Goal: Task Accomplishment & Management: Complete application form

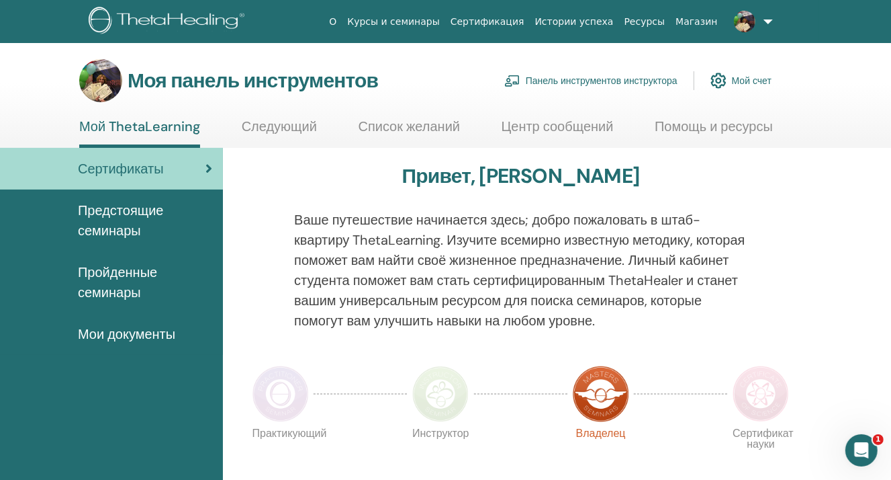
click at [658, 79] on font "Панель инструментов инструктора" at bounding box center [602, 81] width 152 height 12
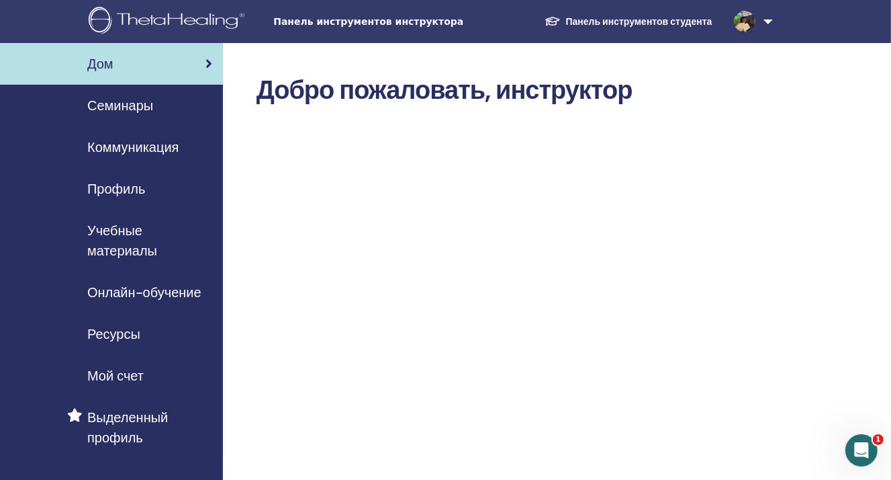
click at [142, 117] on link "Семинары" at bounding box center [111, 106] width 223 height 42
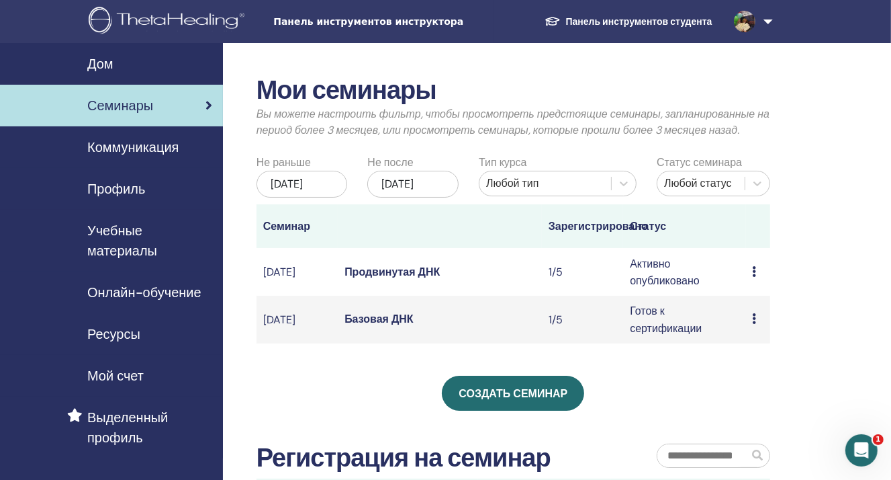
click at [748, 285] on td "Предварительный просмотр Редактировать Участники Отмена" at bounding box center [758, 272] width 25 height 48
click at [763, 327] on div "Предварительный просмотр Редактировать Участники Отмена" at bounding box center [758, 319] width 11 height 16
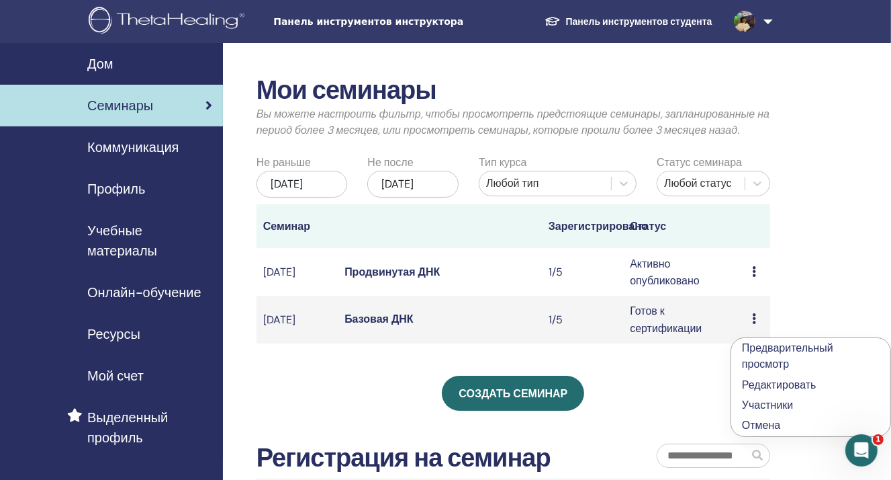
click at [756, 277] on icon at bounding box center [755, 271] width 4 height 11
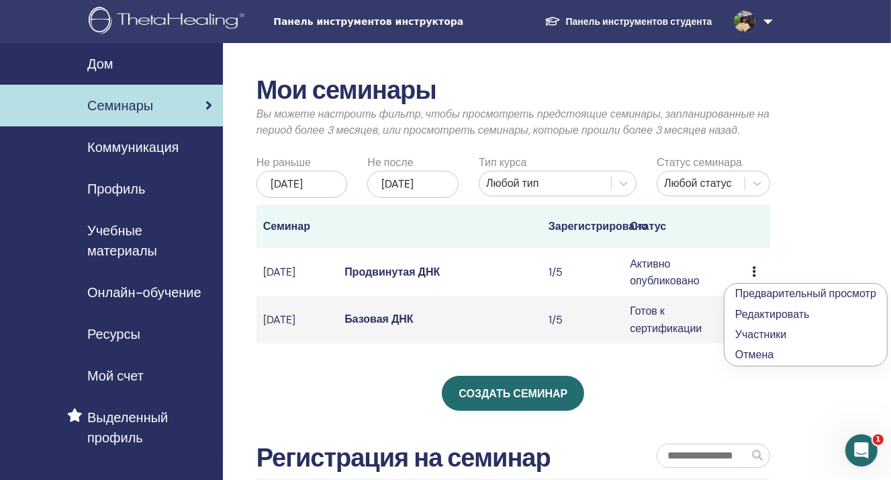
click at [758, 292] on font "Предварительный просмотр" at bounding box center [805, 293] width 141 height 14
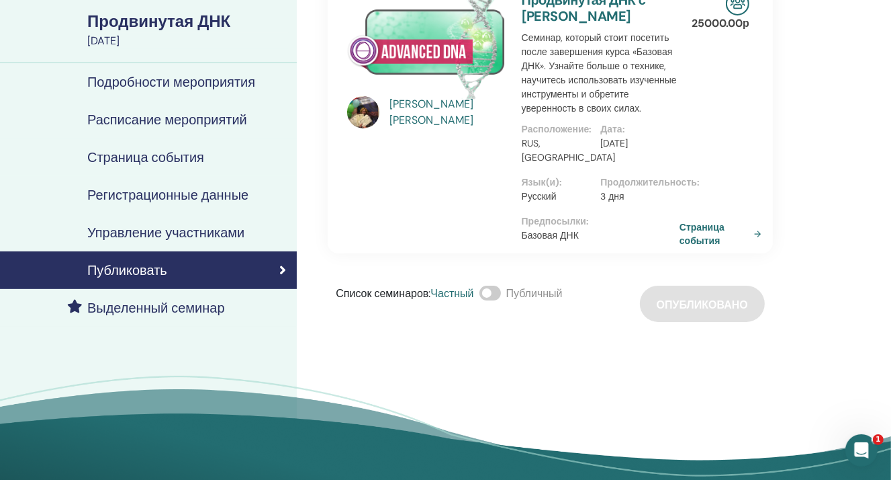
scroll to position [67, 0]
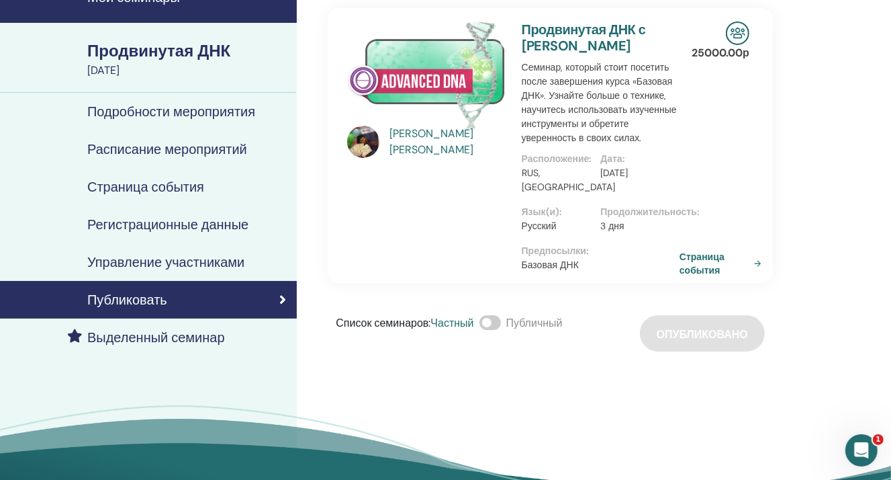
click at [197, 255] on font "Управление участниками" at bounding box center [165, 261] width 157 height 17
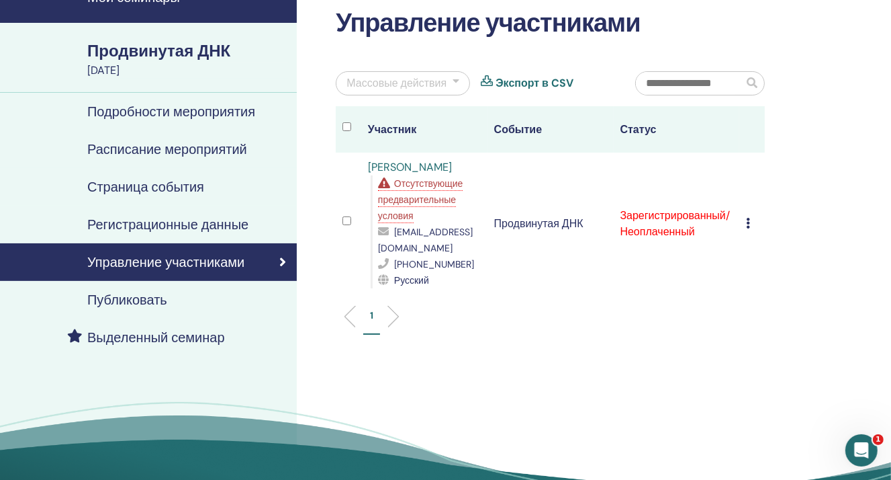
click at [749, 218] on div "Отменить регистрацию Не проводить автоматическую сертификацию Отметить как опла…" at bounding box center [752, 224] width 12 height 16
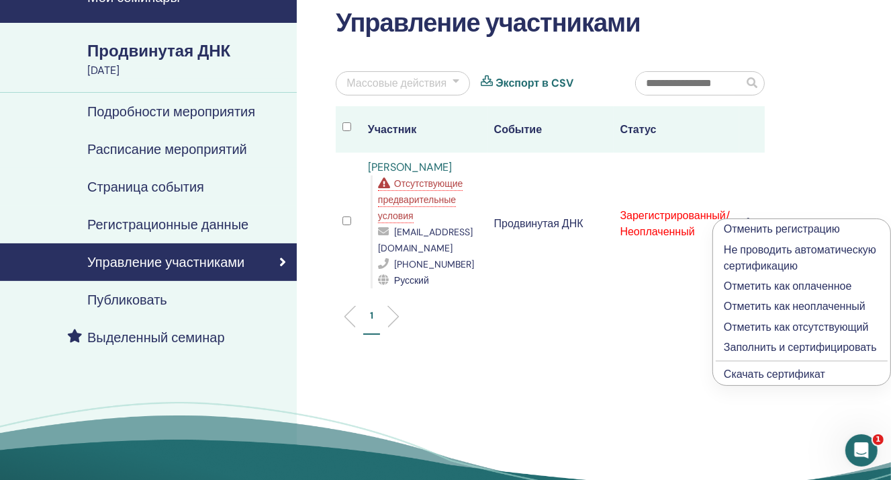
click at [740, 288] on font "Отметить как оплаченное" at bounding box center [788, 286] width 128 height 14
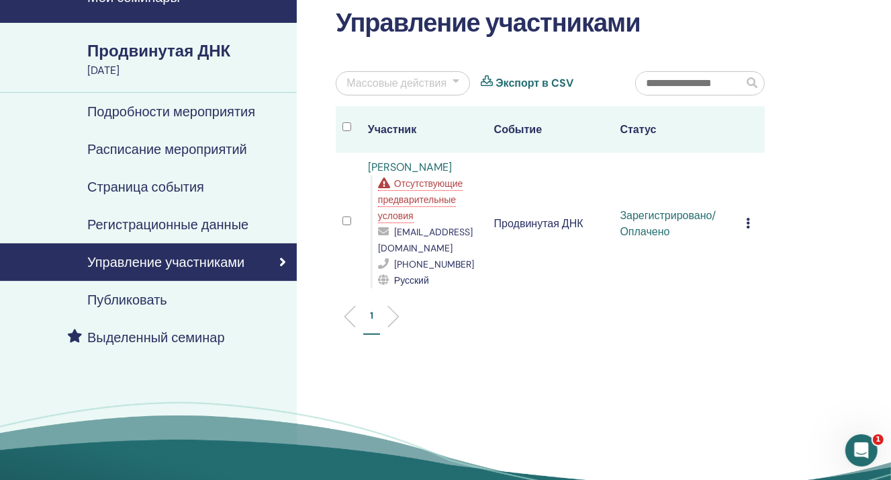
click at [737, 216] on td "Зарегистрировано/Оплачено" at bounding box center [677, 223] width 126 height 142
click at [752, 216] on div "Отменить регистрацию Не проводить автоматическую сертификацию Отметить как опла…" at bounding box center [752, 224] width 12 height 16
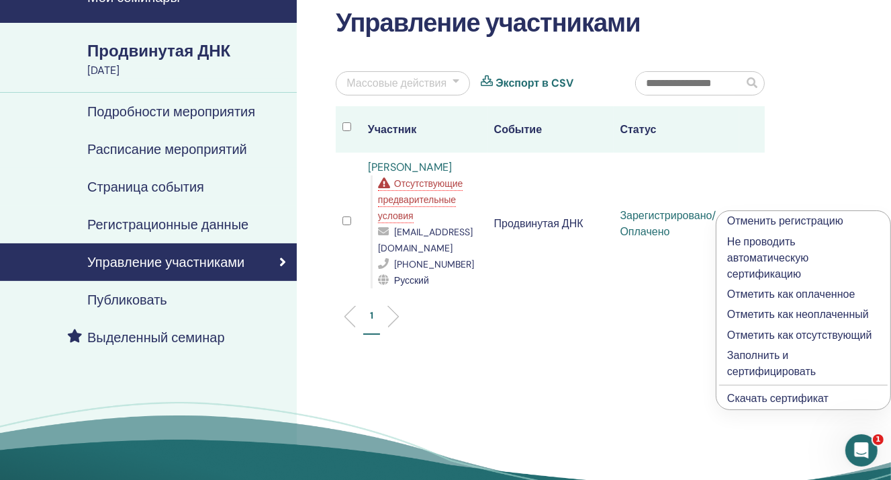
click at [741, 391] on font "Скачать сертификат" at bounding box center [777, 398] width 101 height 14
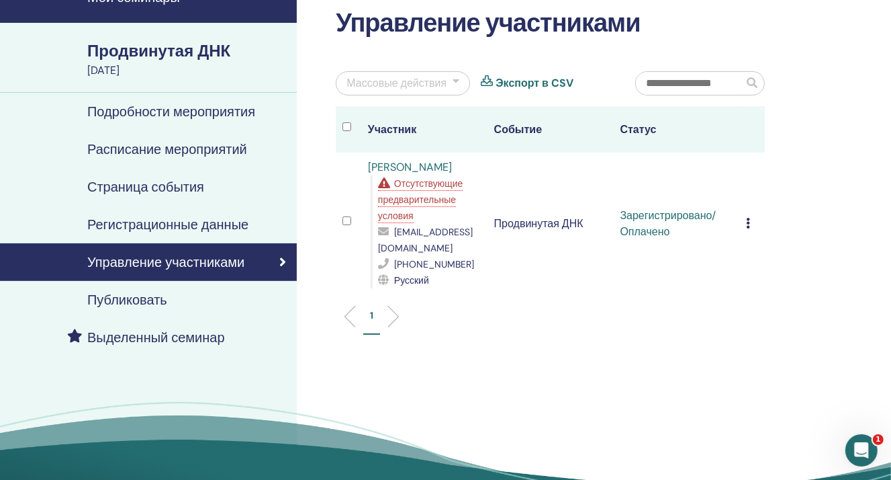
click at [167, 121] on link "Подробности мероприятия" at bounding box center [148, 112] width 297 height 38
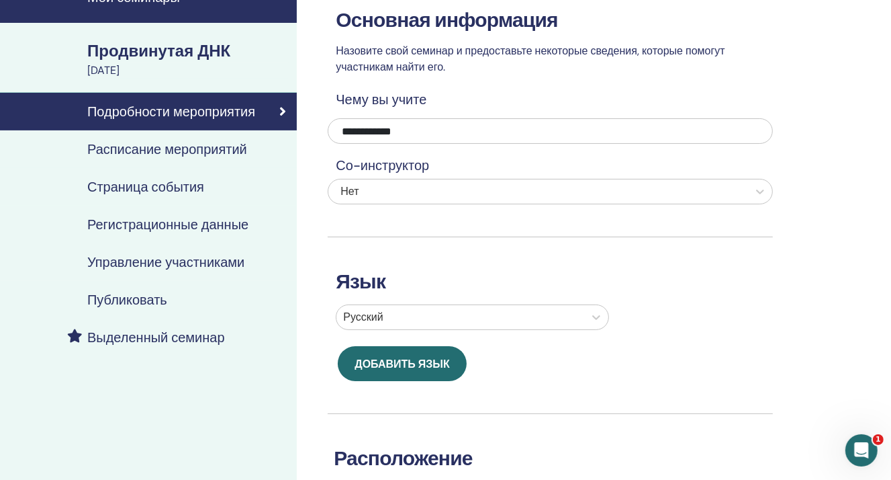
click at [132, 191] on font "Страница события" at bounding box center [145, 186] width 117 height 17
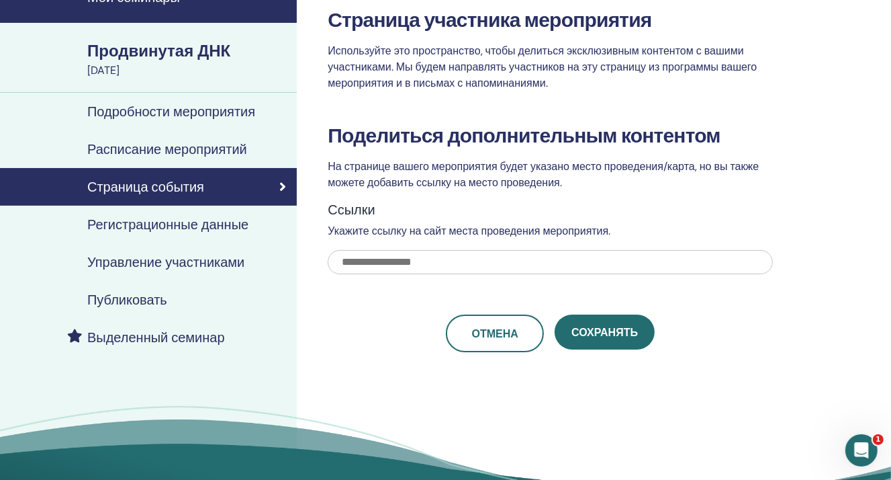
click at [195, 228] on font "Регистрационные данные" at bounding box center [167, 224] width 161 height 17
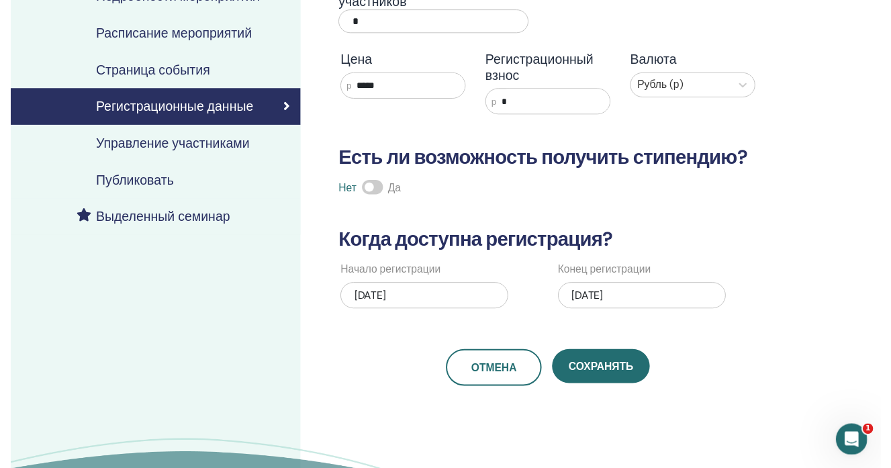
scroll to position [202, 0]
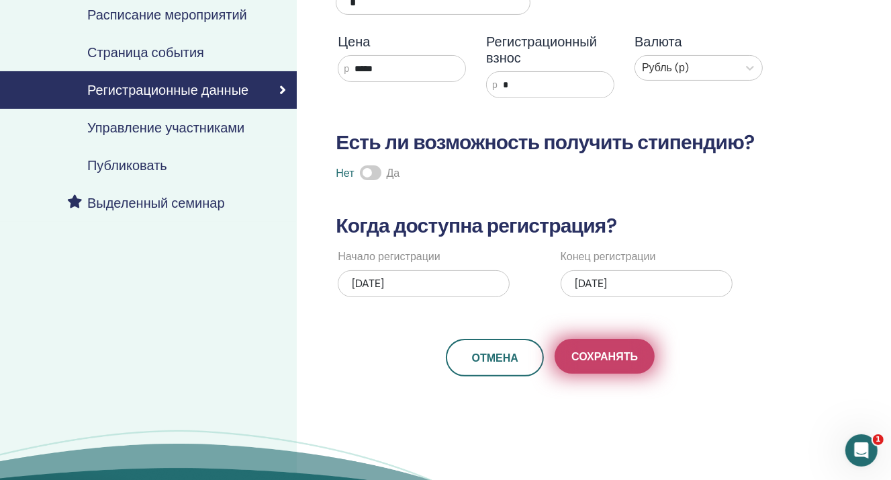
click at [586, 346] on button "Сохранять" at bounding box center [605, 356] width 100 height 35
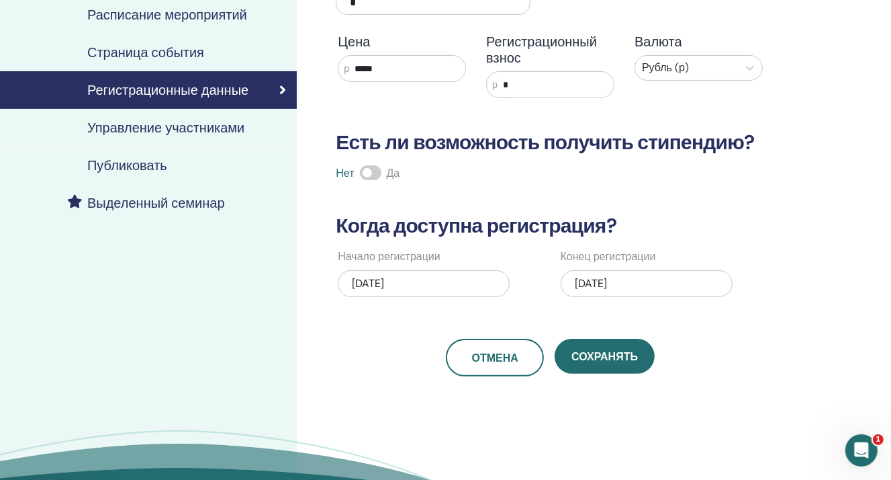
click at [163, 118] on link "Управление участниками" at bounding box center [148, 128] width 297 height 38
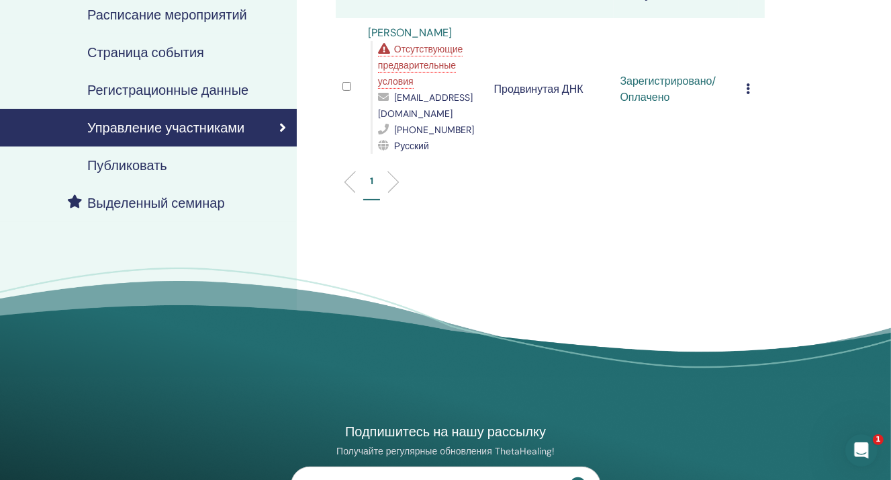
click at [167, 166] on div "Публиковать" at bounding box center [148, 165] width 275 height 16
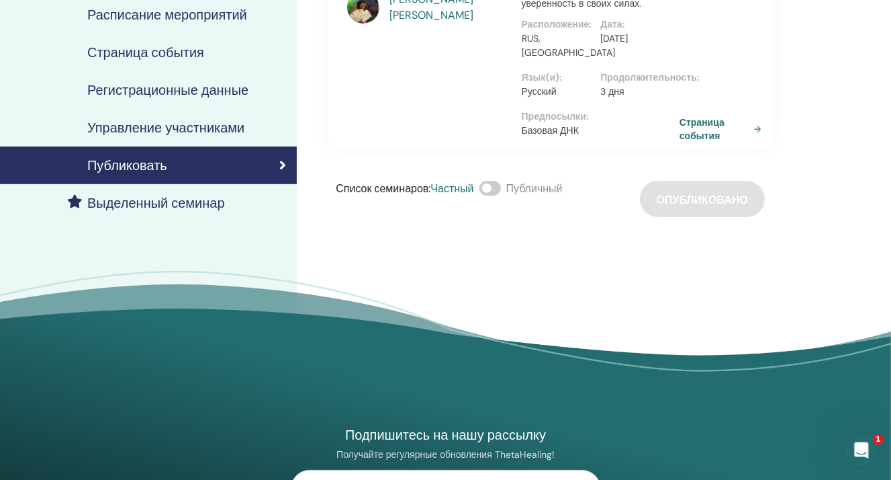
click at [189, 191] on link "Выделенный семинар" at bounding box center [148, 203] width 297 height 38
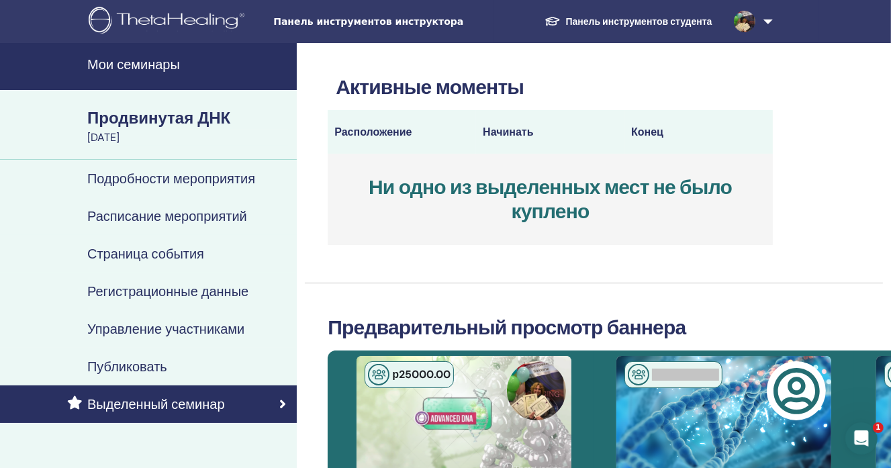
click at [172, 171] on font "Подробности мероприятия" at bounding box center [171, 178] width 168 height 17
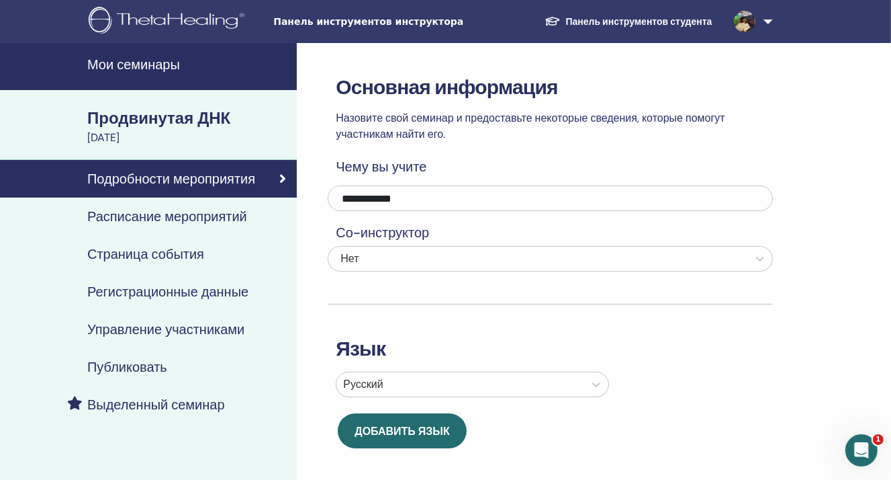
click at [163, 114] on font "Продвинутая ДНК" at bounding box center [158, 117] width 143 height 21
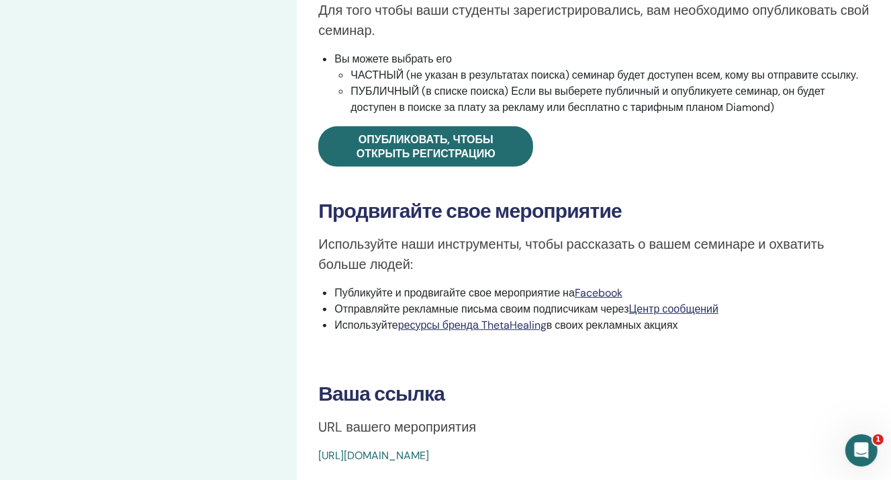
scroll to position [202, 0]
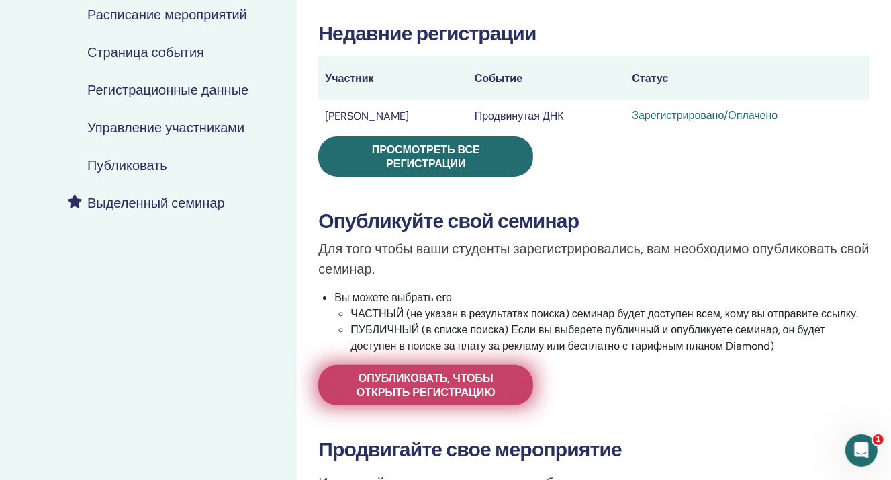
click at [422, 384] on font "Опубликовать, чтобы открыть регистрацию" at bounding box center [426, 385] width 139 height 28
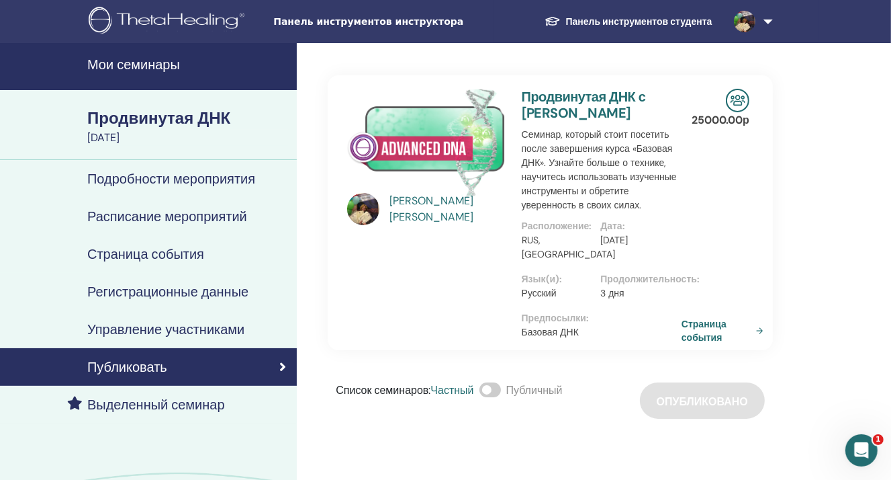
click at [699, 343] on font "Страница события" at bounding box center [716, 330] width 69 height 26
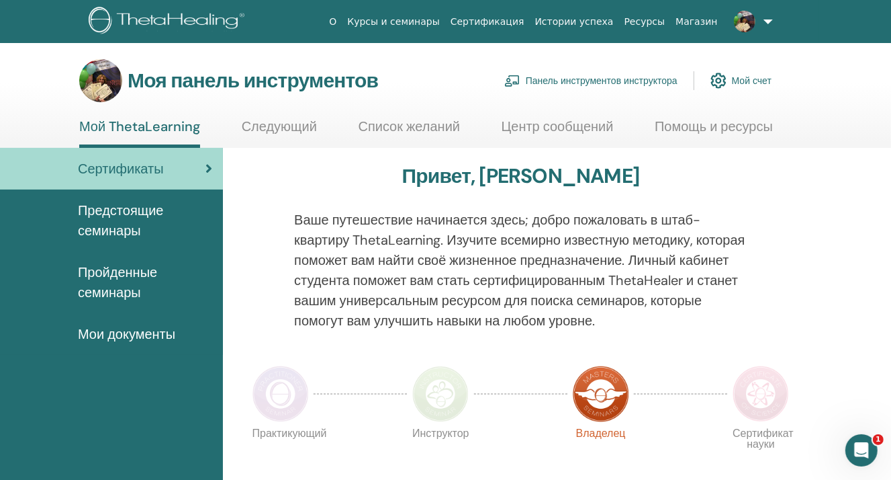
click at [592, 79] on font "Панель инструментов инструктора" at bounding box center [602, 81] width 152 height 12
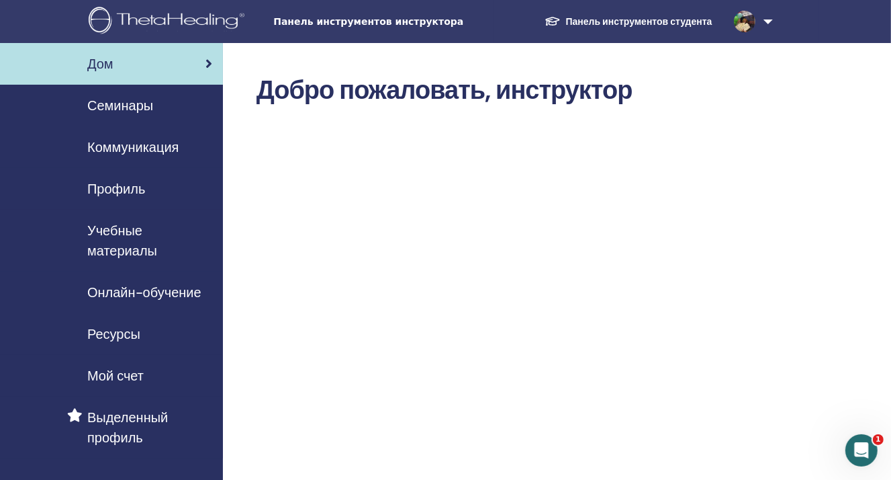
click at [129, 119] on link "Семинары" at bounding box center [111, 106] width 223 height 42
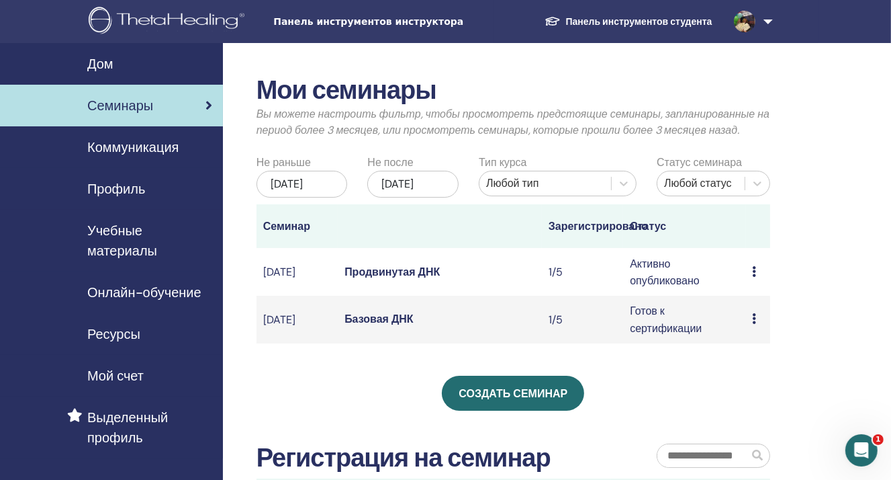
click at [752, 287] on td "Предварительный просмотр Редактировать Участники Отмена" at bounding box center [758, 272] width 25 height 48
click at [756, 277] on icon at bounding box center [755, 271] width 4 height 11
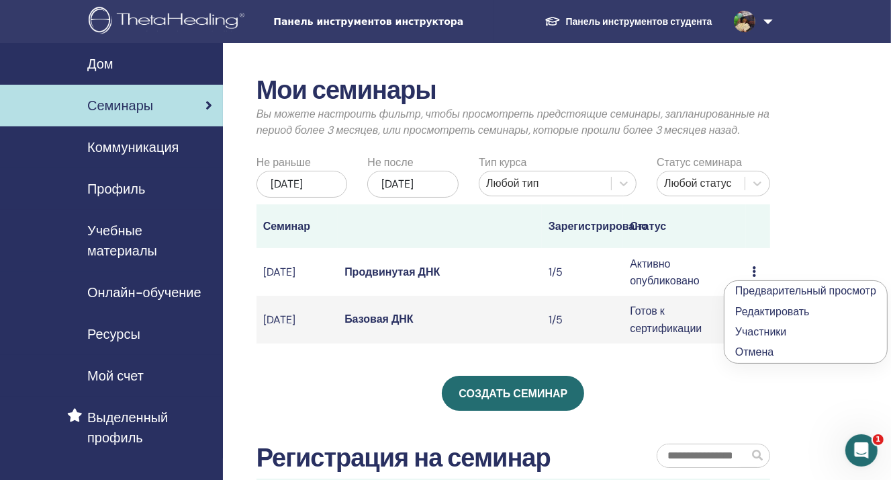
click at [746, 312] on font "Редактировать" at bounding box center [772, 311] width 75 height 14
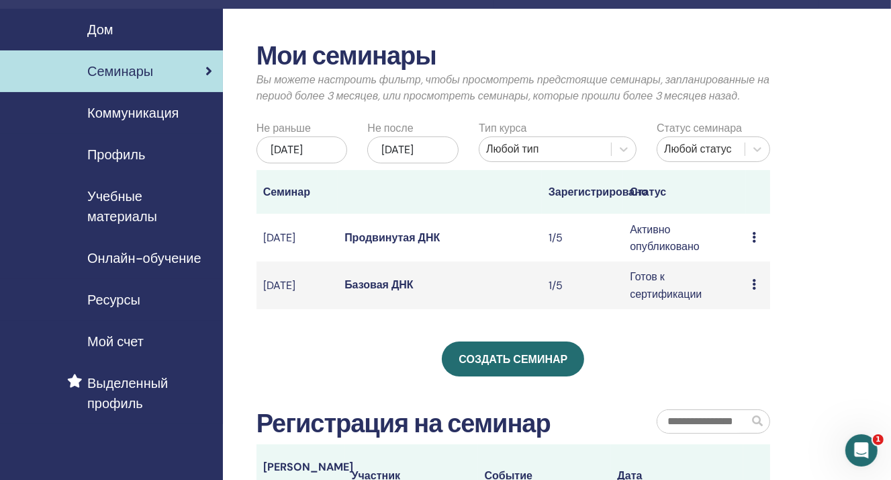
scroll to position [67, 0]
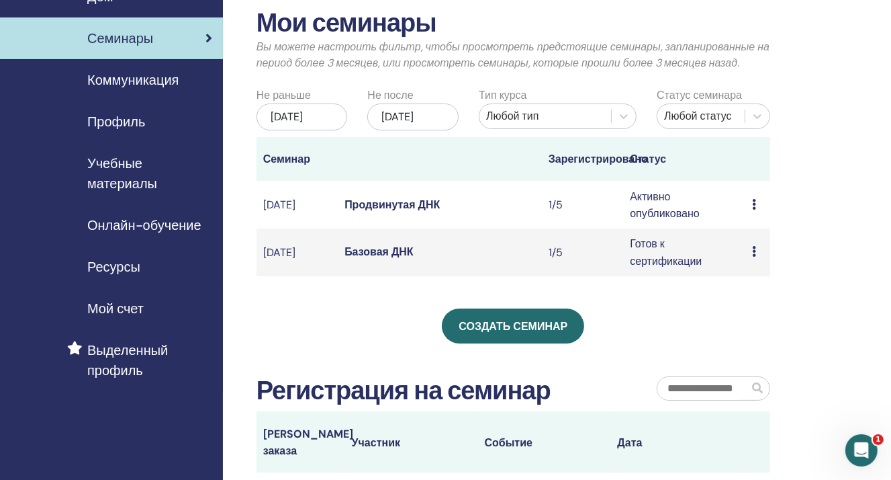
drag, startPoint x: 634, startPoint y: 171, endPoint x: 661, endPoint y: 170, distance: 26.9
click at [639, 166] on font "Статус" at bounding box center [648, 159] width 36 height 14
click at [662, 166] on font "Статус" at bounding box center [648, 159] width 36 height 14
click at [748, 218] on td "Предварительный просмотр Редактировать Участники Отмена" at bounding box center [758, 205] width 25 height 48
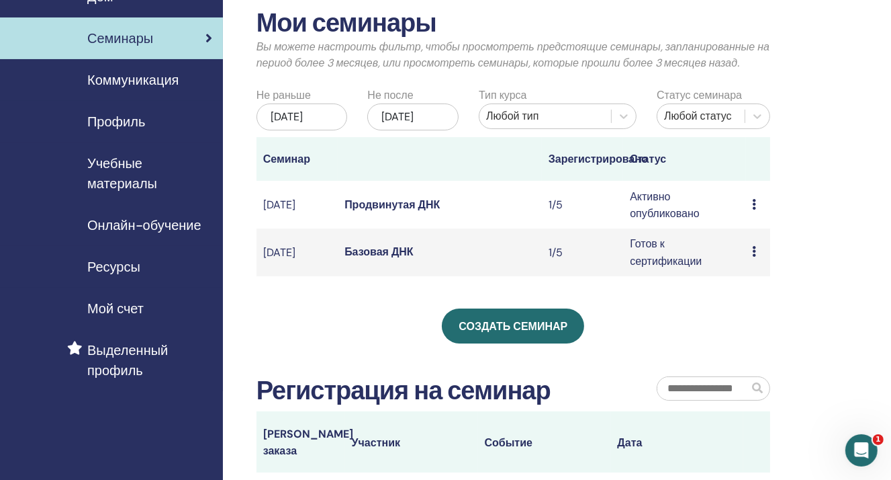
click at [750, 263] on td "Предварительный просмотр Редактировать Участники Отмена" at bounding box center [758, 252] width 25 height 48
click at [754, 257] on icon at bounding box center [755, 251] width 4 height 11
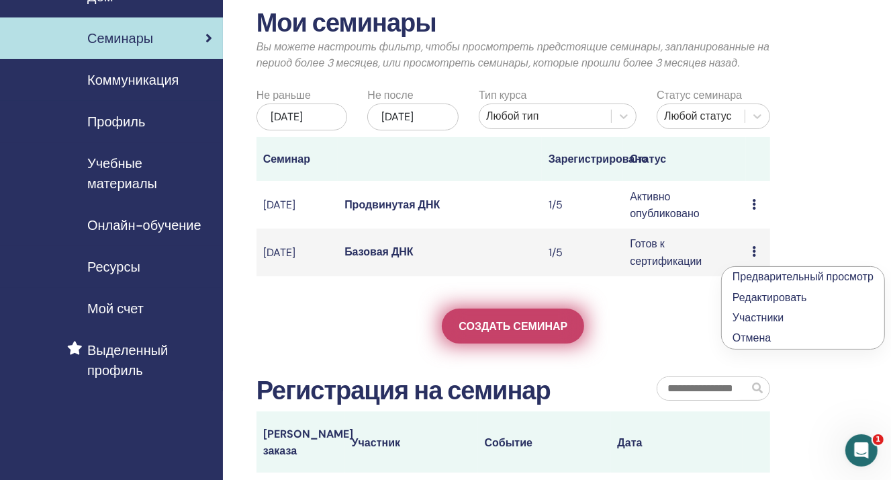
click at [518, 333] on font "Создать семинар" at bounding box center [513, 326] width 109 height 14
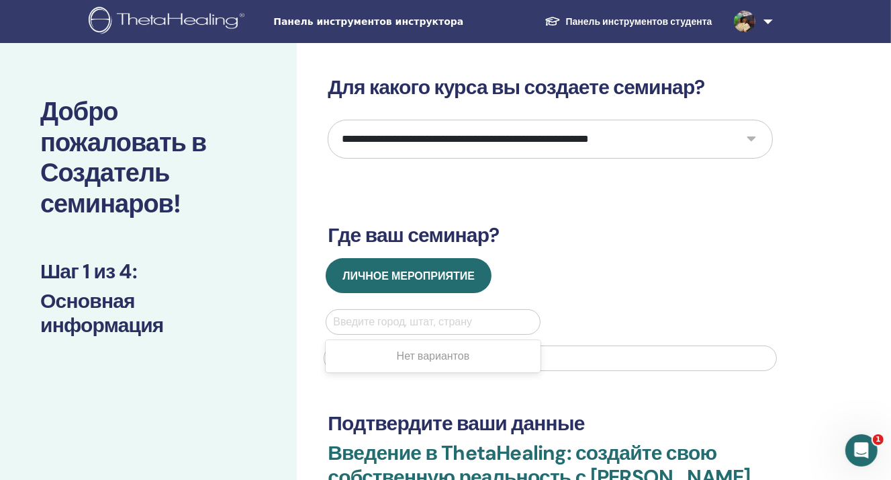
click at [402, 310] on div "Введите город, штат, страну" at bounding box center [432, 322] width 213 height 24
type input "*"
type input "**"
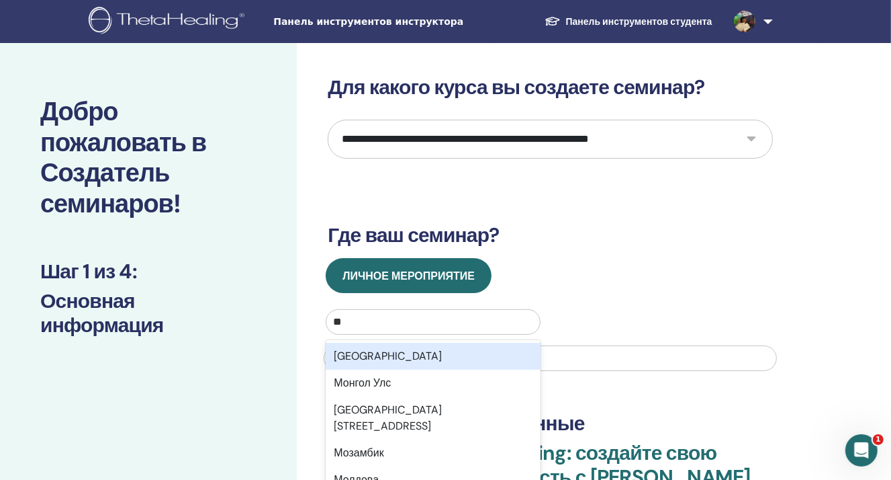
click at [373, 351] on div "[GEOGRAPHIC_DATA]" at bounding box center [433, 356] width 214 height 27
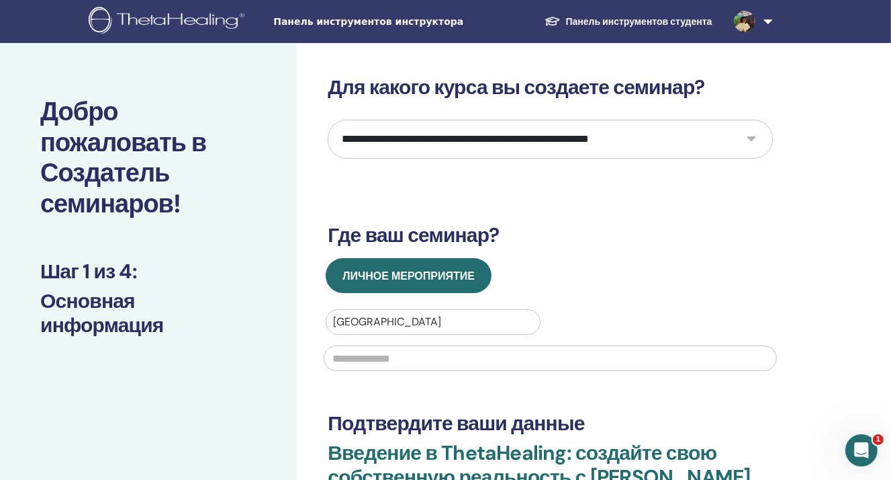
click at [367, 359] on input "text" at bounding box center [550, 358] width 453 height 26
type input "*"
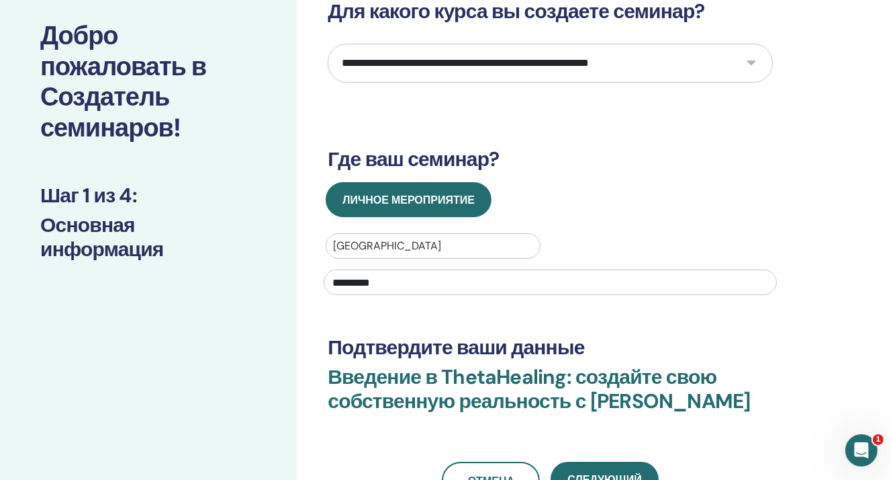
scroll to position [67, 0]
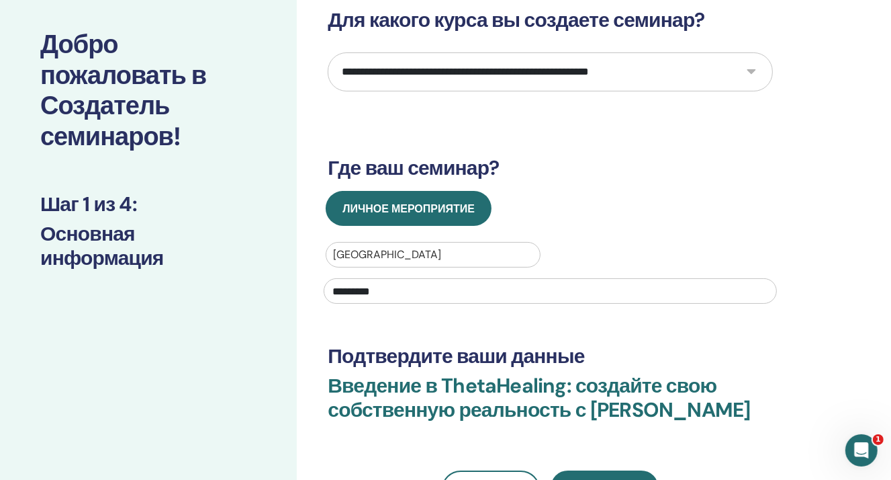
type input "*********"
click at [429, 72] on select "**********" at bounding box center [550, 71] width 445 height 39
select select "**"
click at [328, 52] on select "**********" at bounding box center [550, 71] width 445 height 39
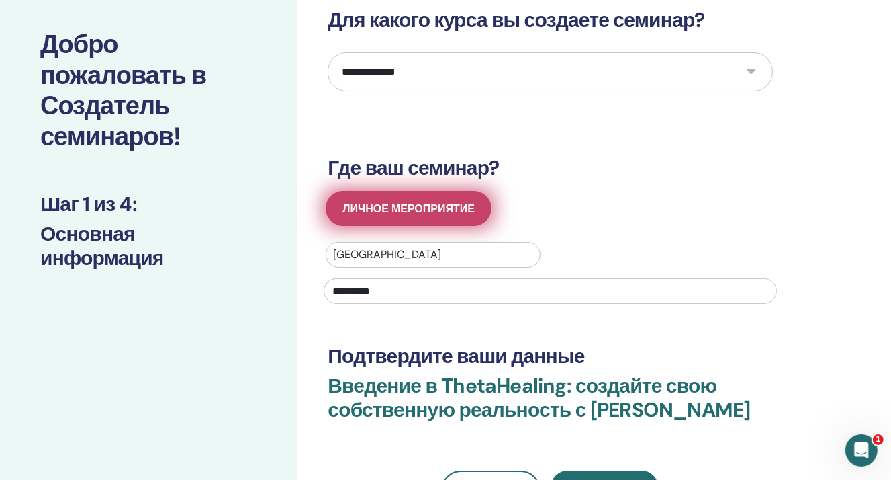
click at [381, 214] on font "Личное мероприятие" at bounding box center [409, 209] width 132 height 14
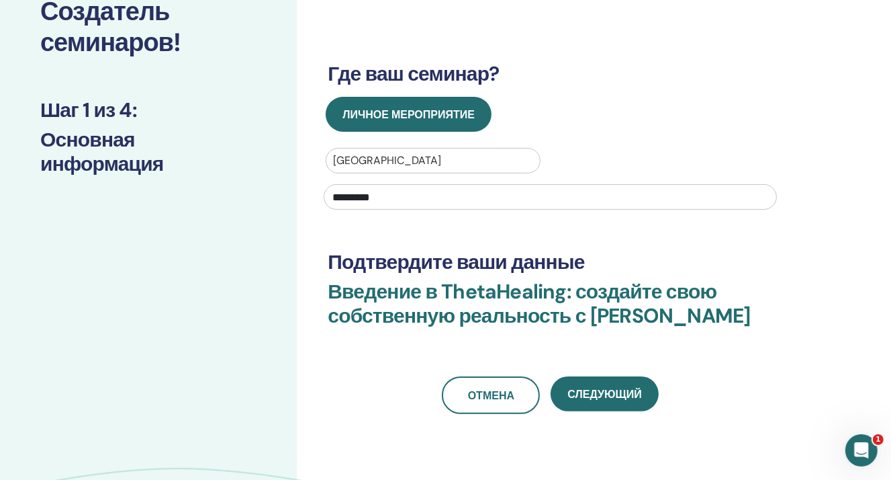
scroll to position [202, 0]
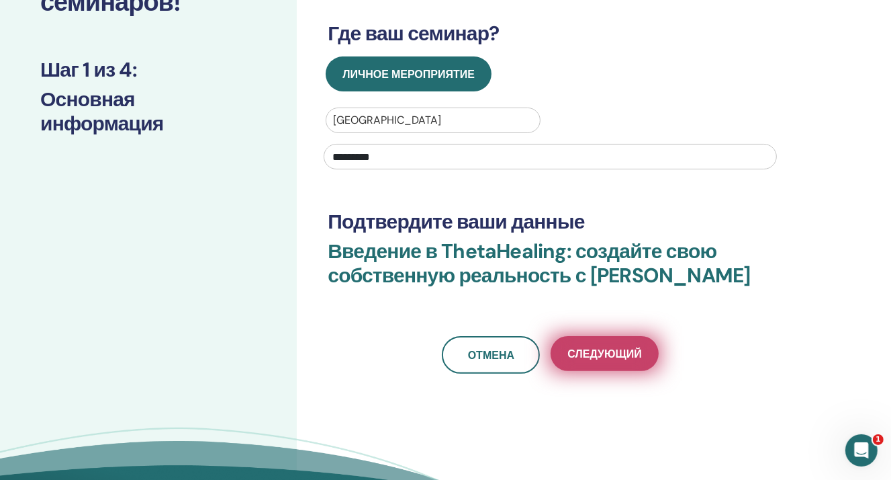
click at [588, 365] on button "Следующий" at bounding box center [604, 353] width 107 height 35
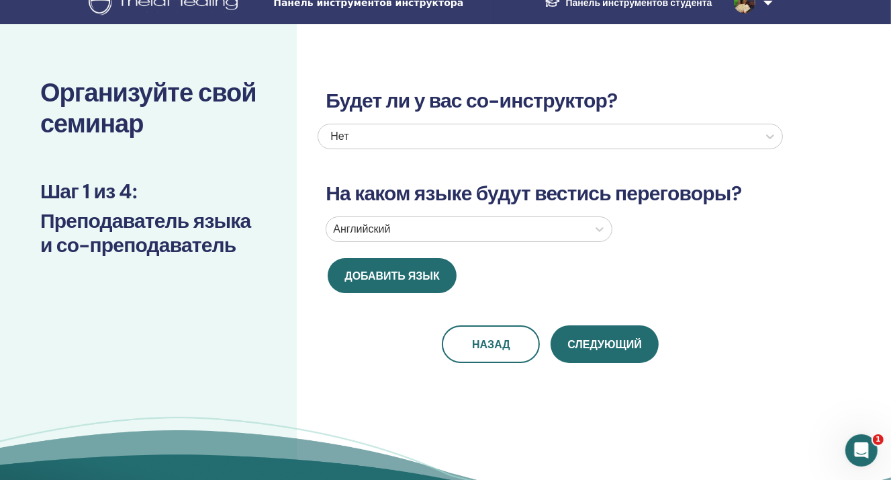
scroll to position [0, 0]
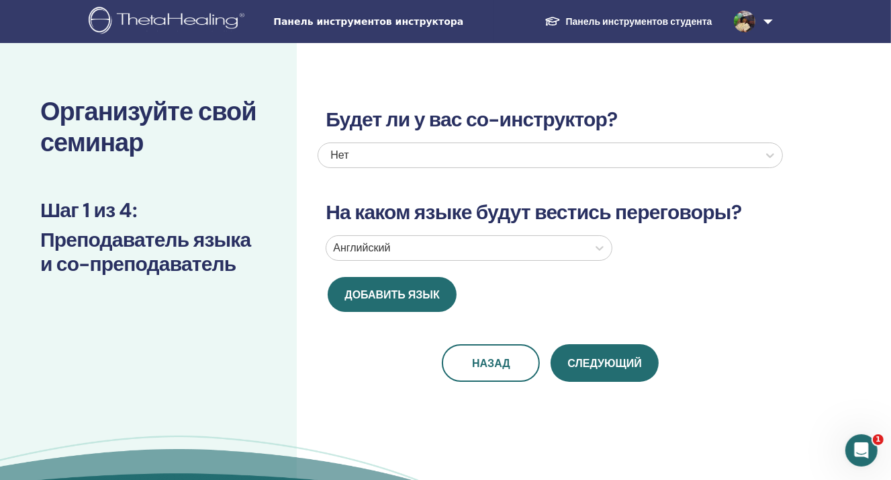
click at [512, 238] on div at bounding box center [457, 247] width 248 height 19
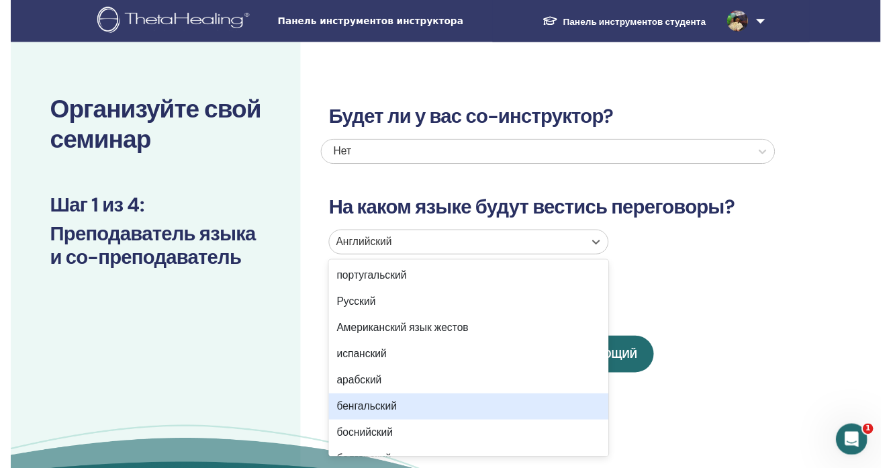
scroll to position [67, 0]
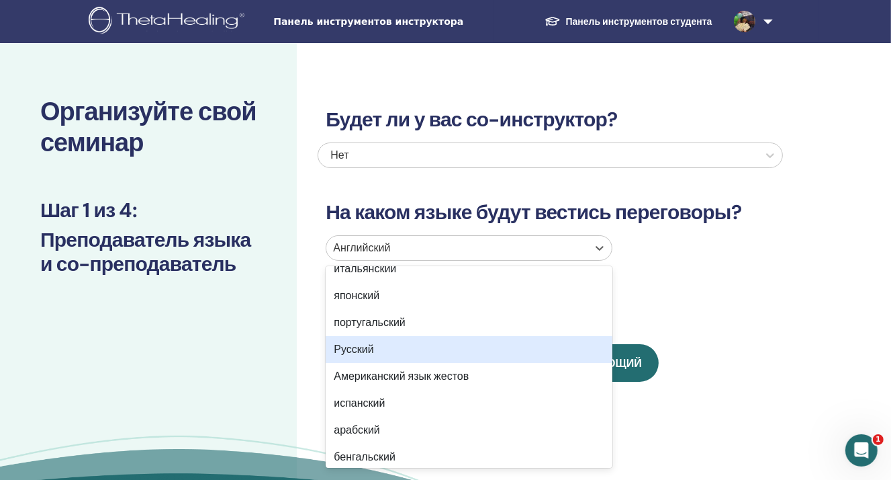
click at [366, 346] on font "Русский" at bounding box center [354, 349] width 40 height 14
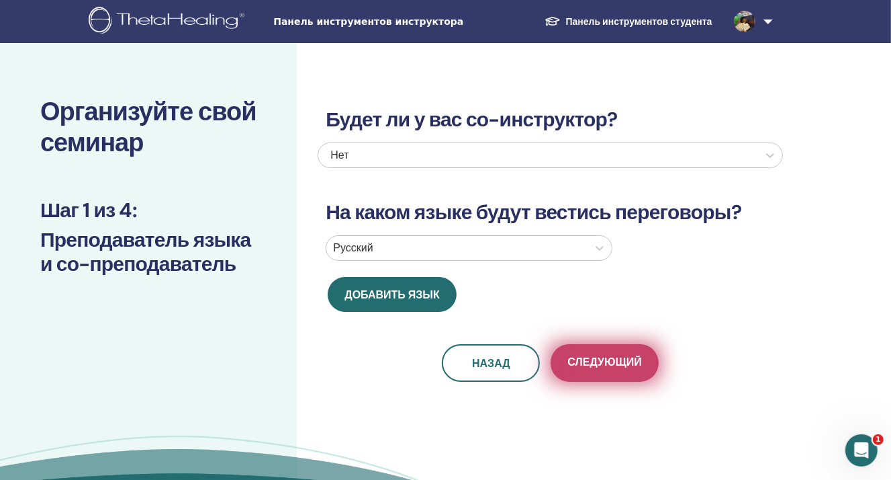
click at [621, 371] on button "Следующий" at bounding box center [604, 363] width 107 height 38
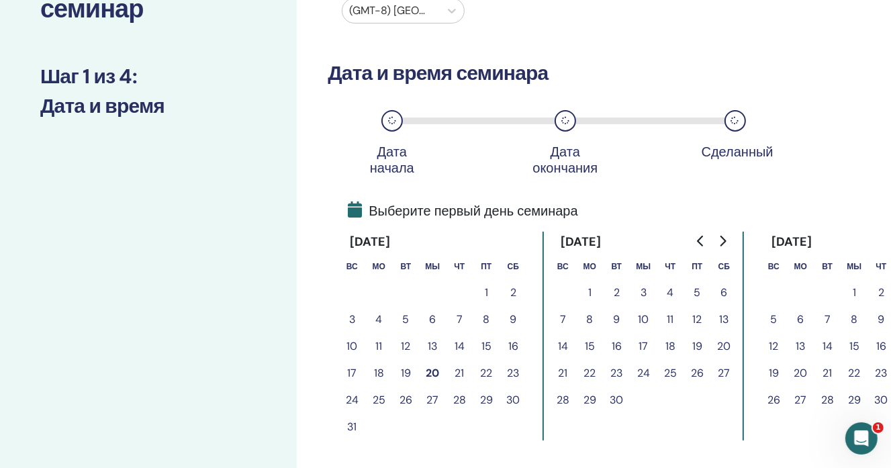
scroll to position [134, 0]
click at [457, 377] on font "21" at bounding box center [459, 372] width 9 height 14
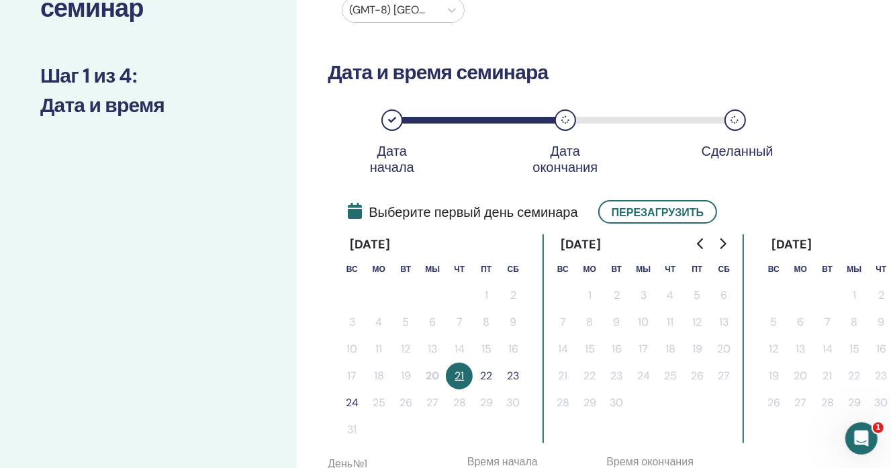
click at [480, 372] on font "22" at bounding box center [486, 376] width 12 height 14
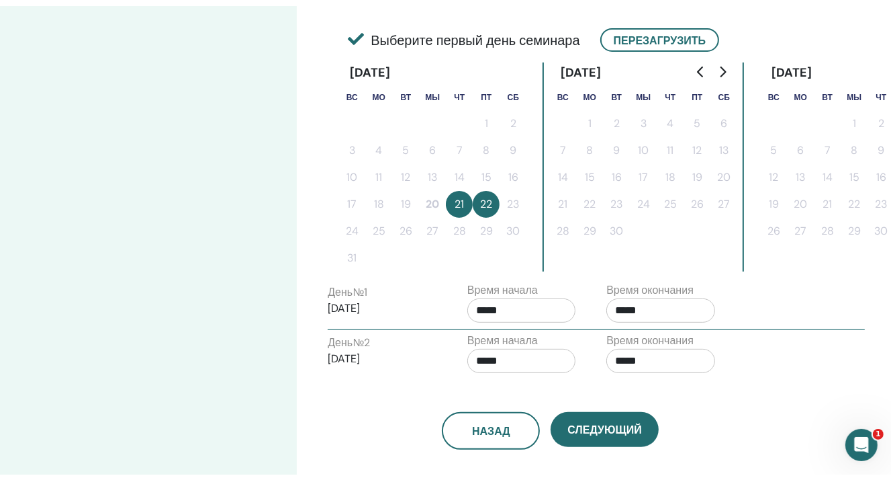
scroll to position [336, 0]
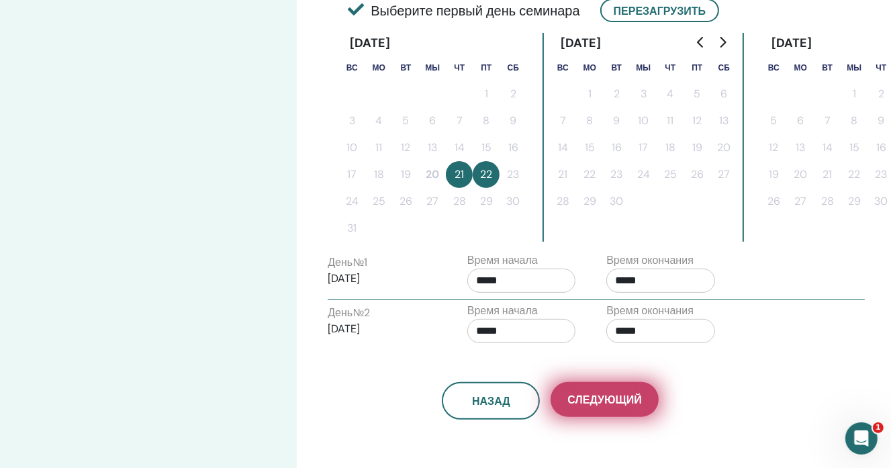
click at [605, 407] on button "Следующий" at bounding box center [604, 399] width 107 height 35
